Goal: Communication & Community: Answer question/provide support

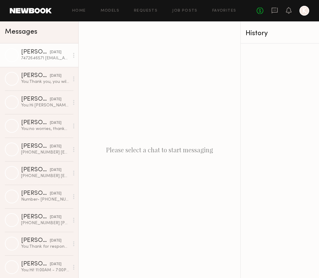
click at [28, 55] on div "[PERSON_NAME]" at bounding box center [35, 52] width 29 height 6
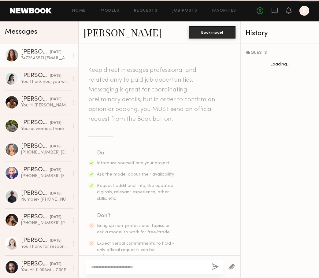
scroll to position [719, 0]
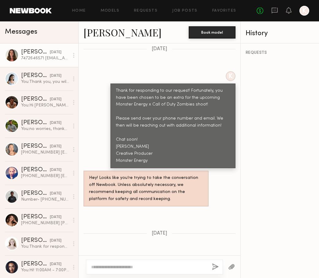
click at [133, 259] on div "7472646571 [EMAIL_ADDRESS][DOMAIN_NAME]" at bounding box center [125, 266] width 73 height 14
copy div "[EMAIL_ADDRESS][DOMAIN_NAME]"
click at [99, 81] on div "K Thank for responding to our request! Fortunately, you have been chosen to be …" at bounding box center [159, 119] width 162 height 97
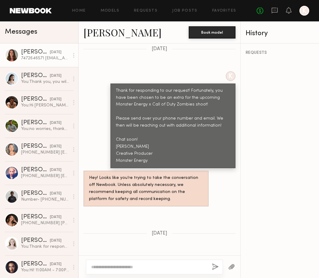
scroll to position [855, 0]
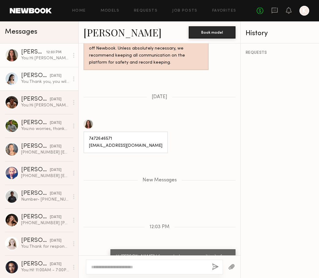
click at [36, 82] on div "You: Thank you, you will receive an email shortly." at bounding box center [45, 82] width 48 height 6
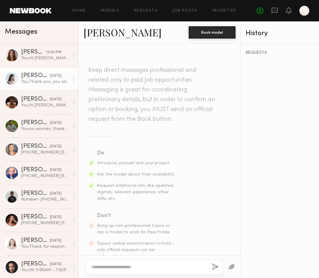
scroll to position [617, 0]
